Goal: Find contact information: Find contact information

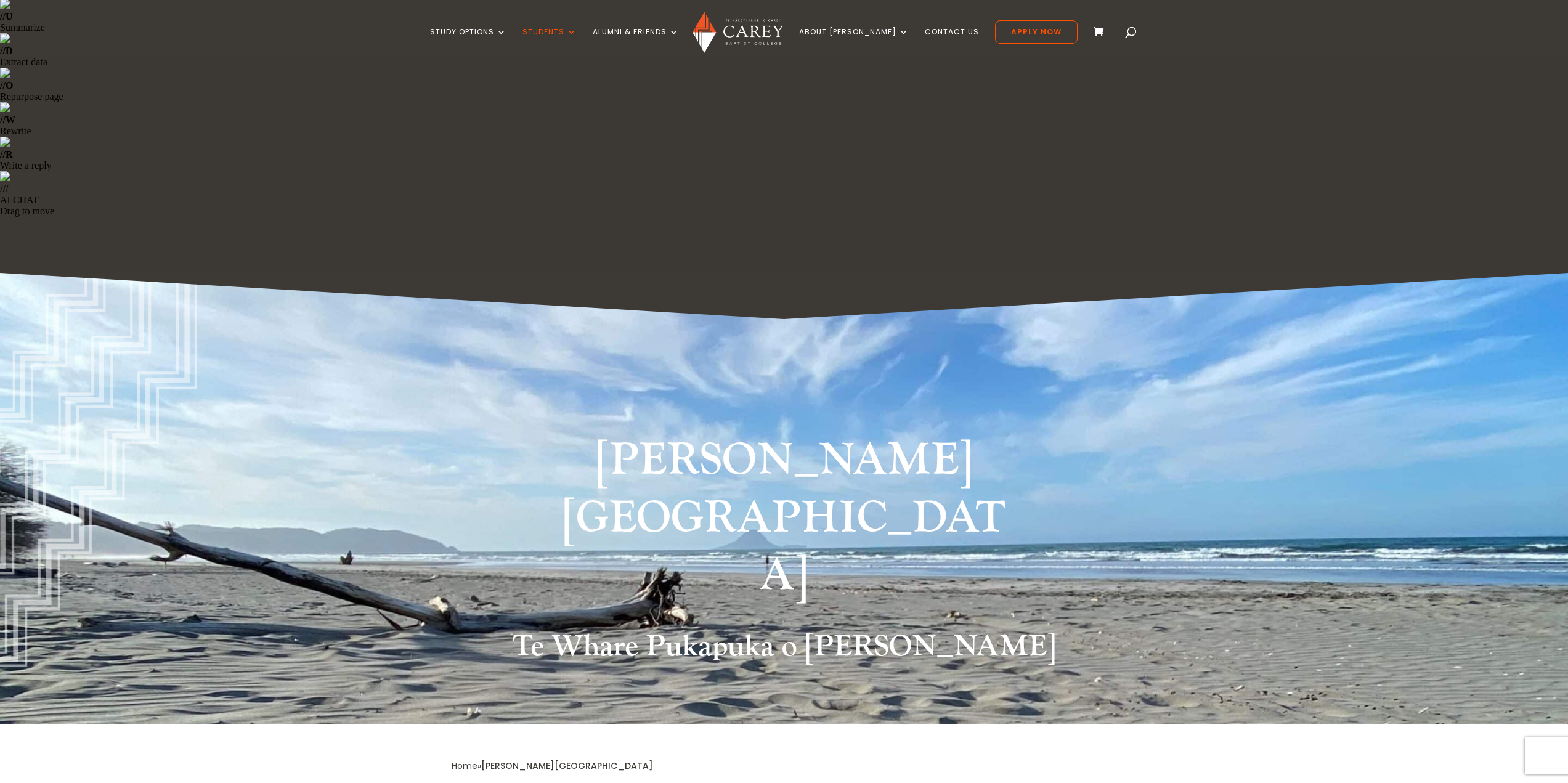
scroll to position [185, 0]
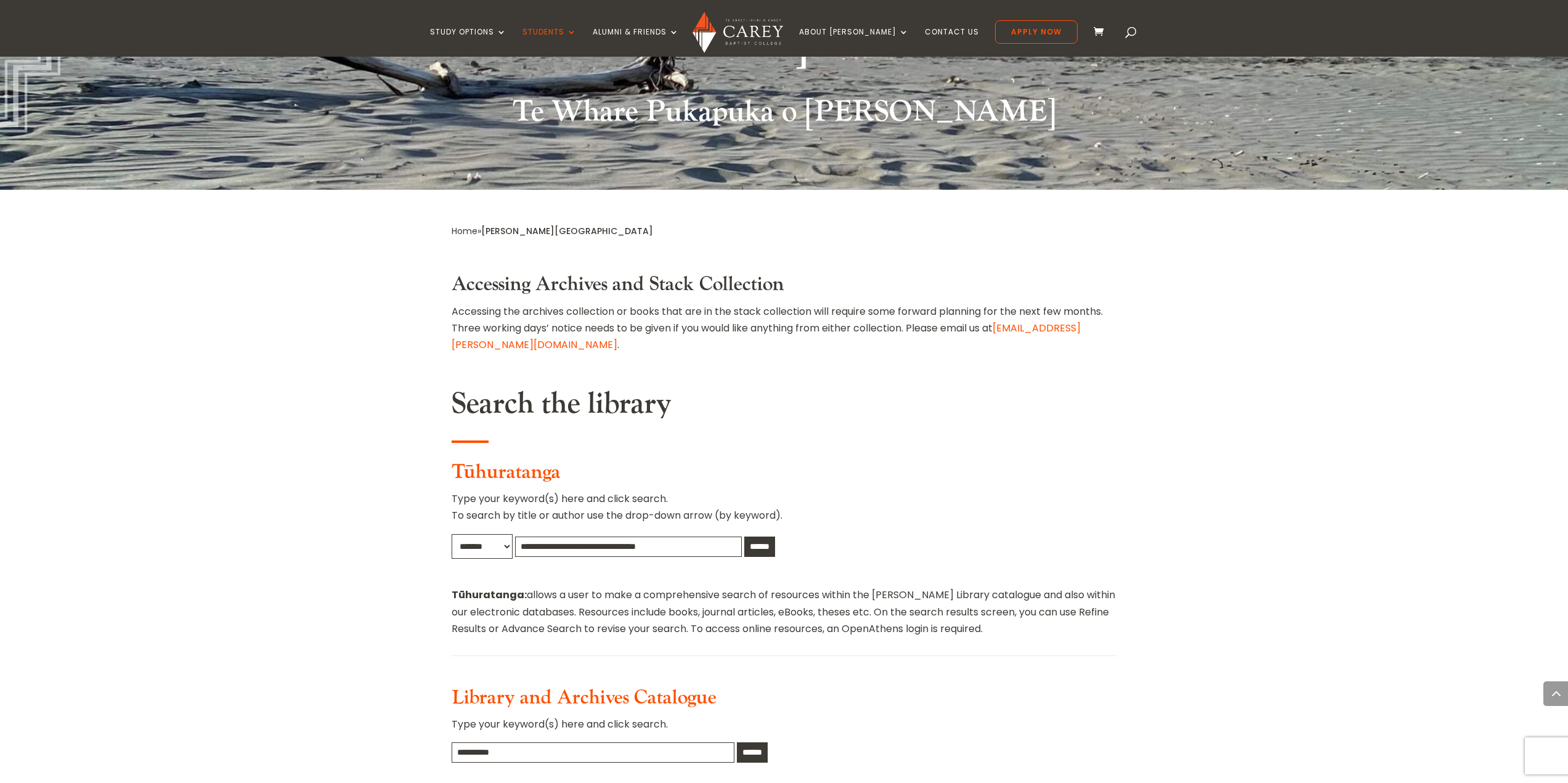
scroll to position [493, 0]
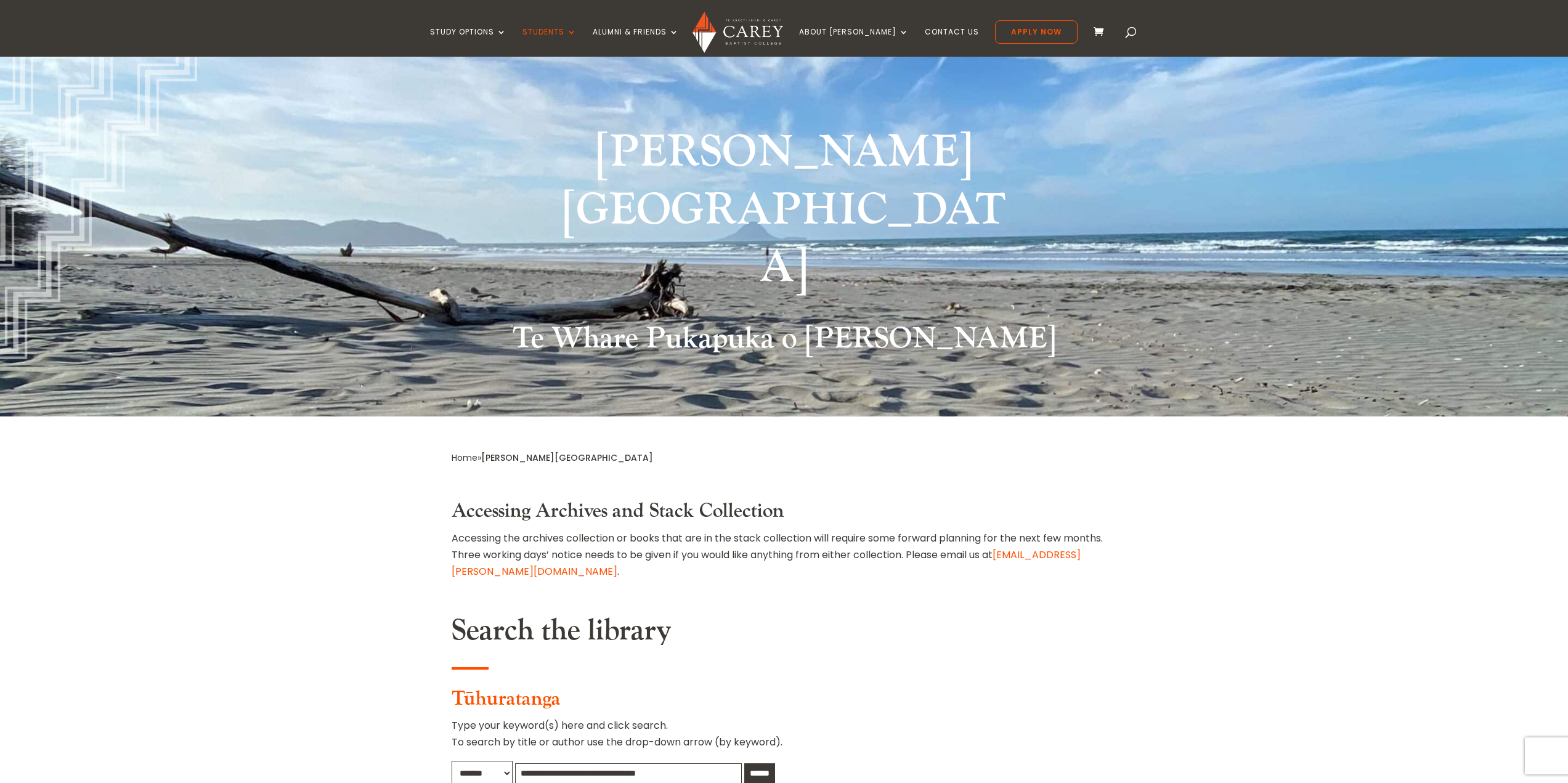
click at [642, 764] on input "text" at bounding box center [627, 773] width 226 height 20
click at [654, 764] on input "text" at bounding box center [627, 773] width 226 height 20
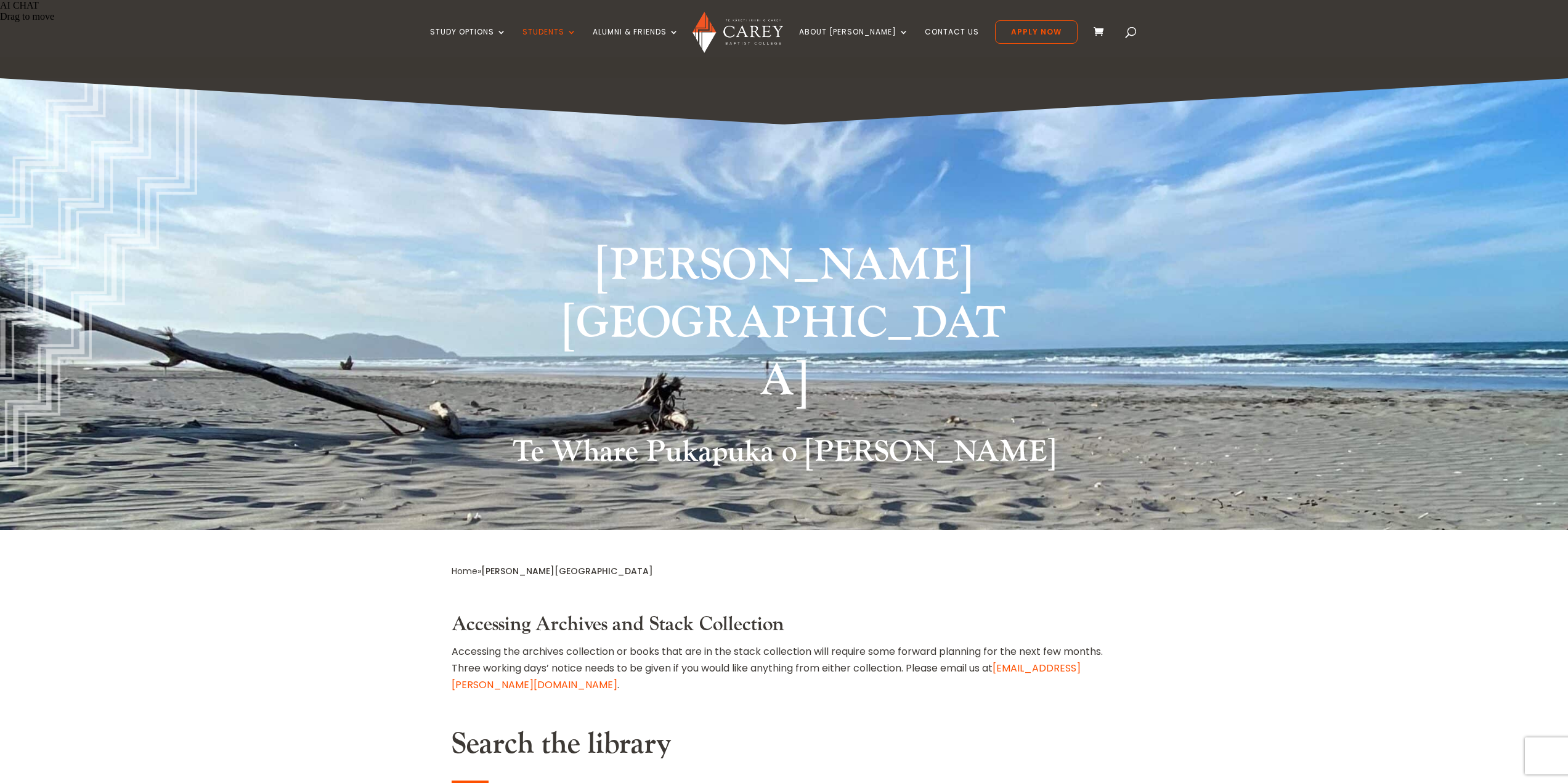
scroll to position [370, 0]
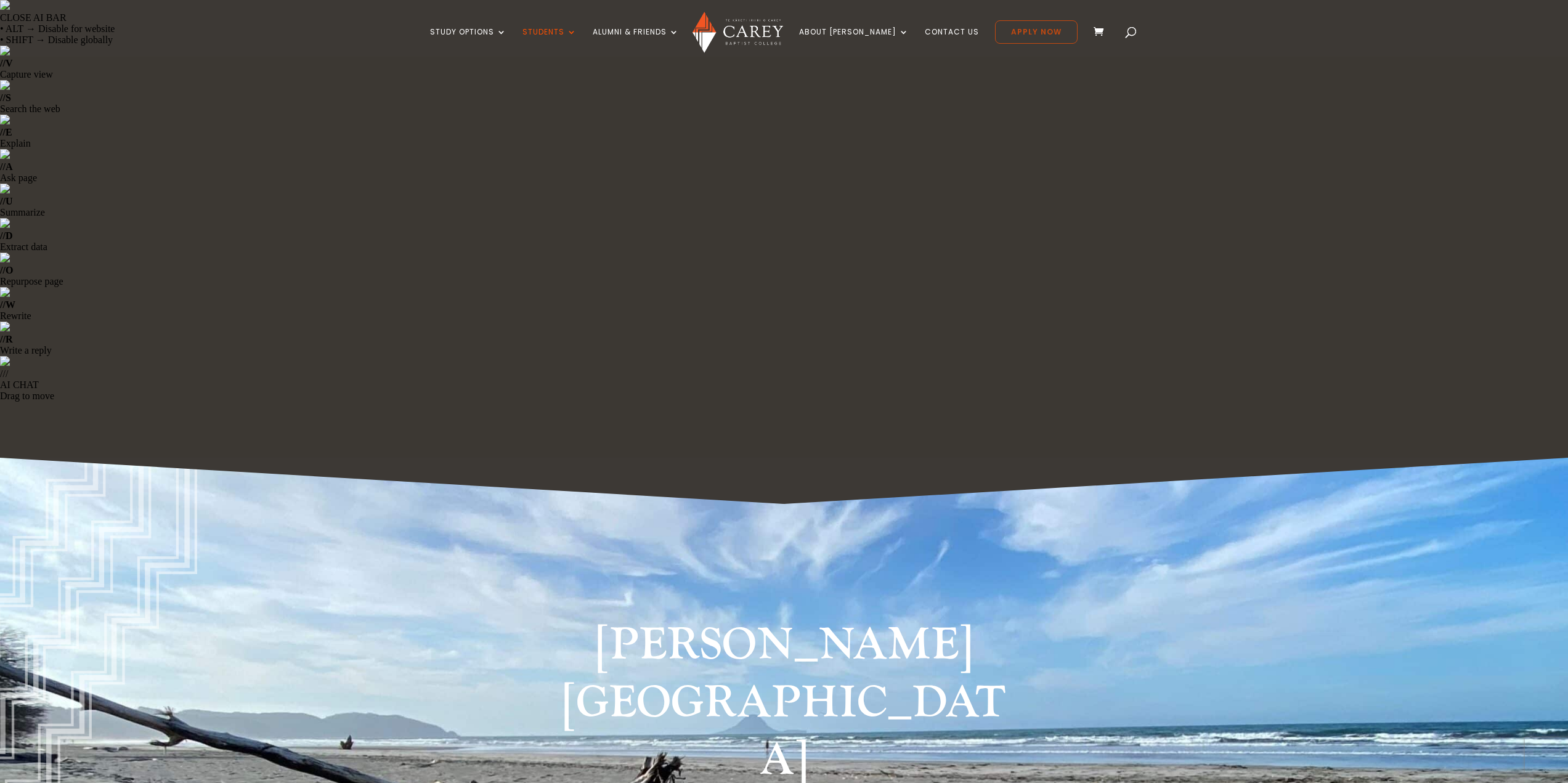
scroll to position [185, 0]
